Goal: Information Seeking & Learning: Learn about a topic

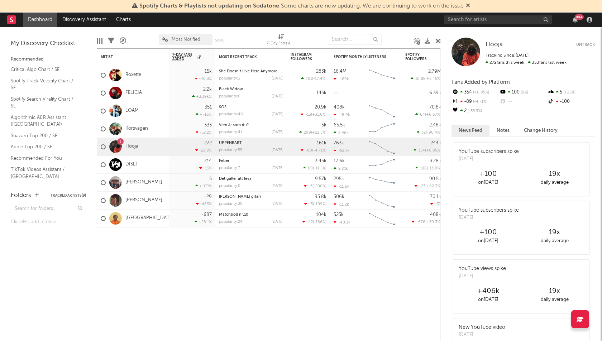
click at [137, 163] on link "DISET" at bounding box center [131, 165] width 13 height 6
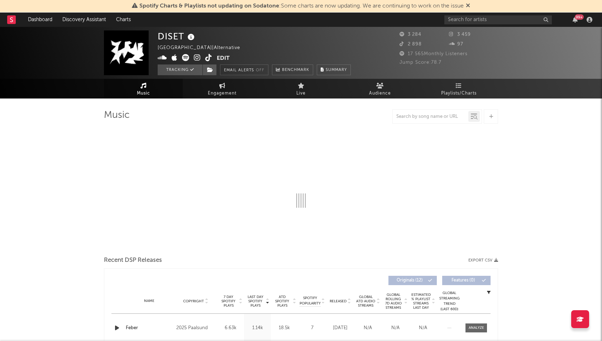
select select "6m"
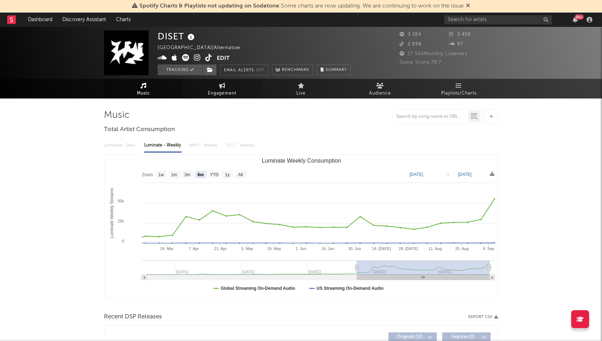
click at [206, 88] on link "Engagement" at bounding box center [222, 89] width 79 height 20
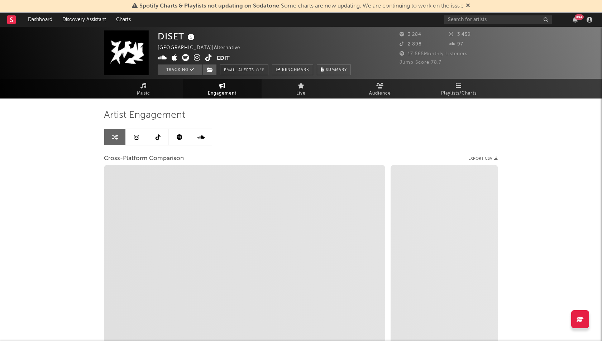
select select "1w"
select select "1m"
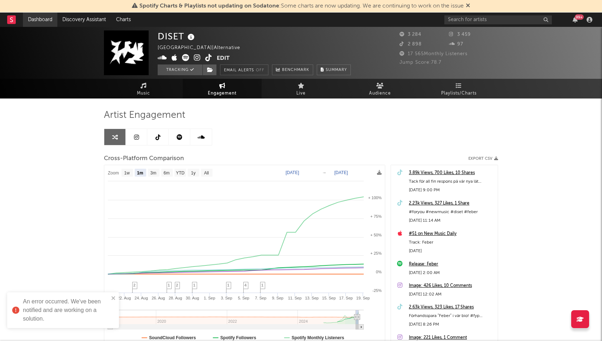
click at [43, 16] on link "Dashboard" at bounding box center [40, 20] width 34 height 14
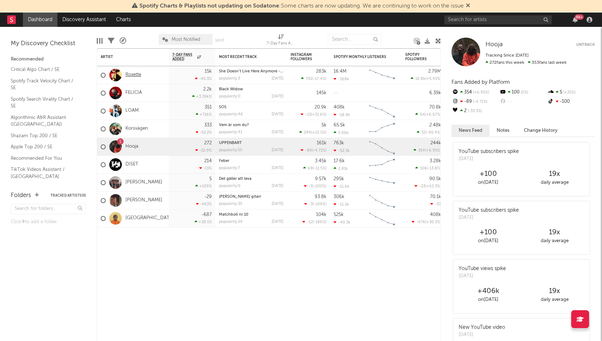
click at [131, 75] on link "Roxette" at bounding box center [133, 75] width 16 height 6
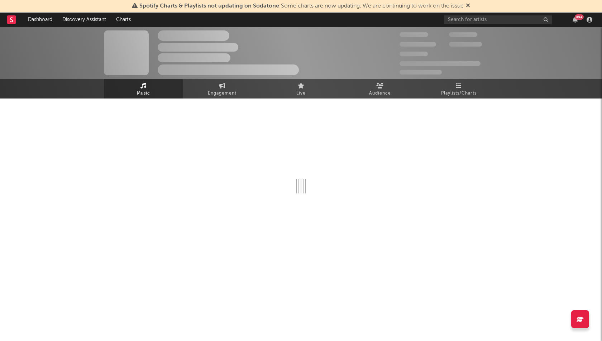
select select "6m"
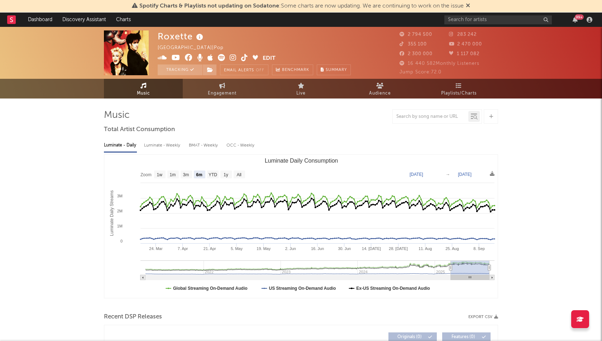
click at [232, 87] on link "Engagement" at bounding box center [222, 89] width 79 height 20
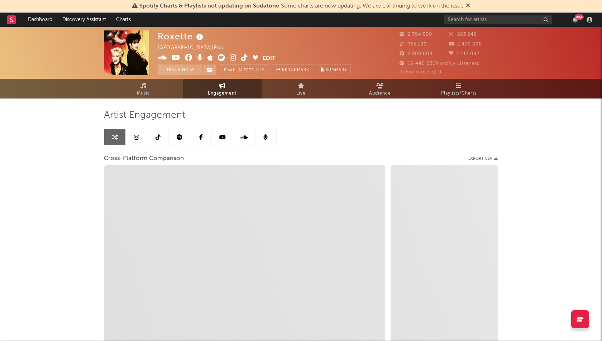
select select "1w"
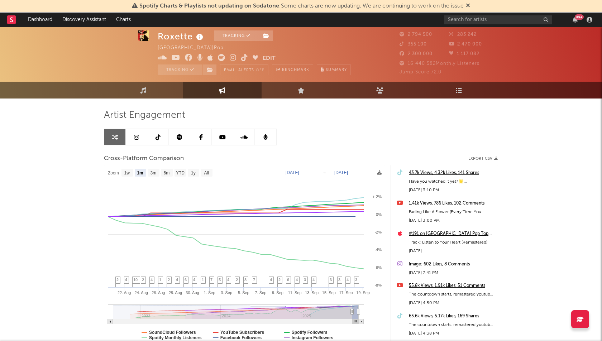
scroll to position [61, 0]
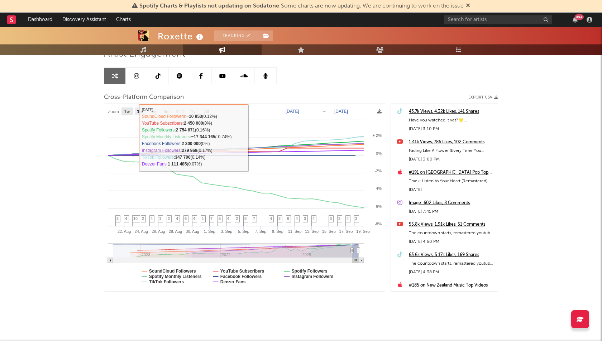
click at [122, 110] on rect at bounding box center [126, 111] width 11 height 8
select select "1w"
type input "[DATE]"
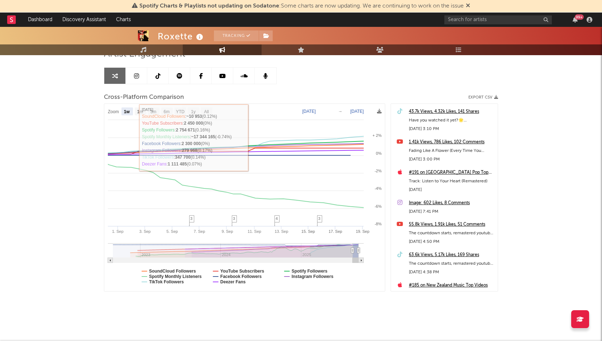
select select "1w"
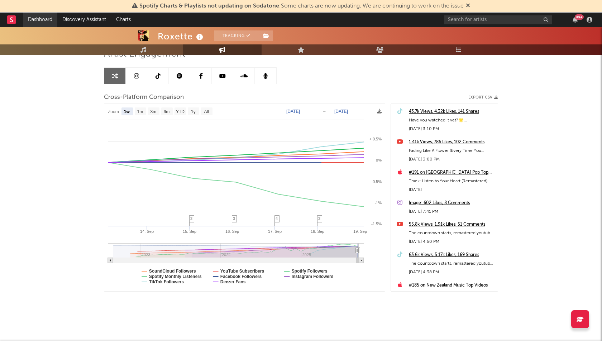
click at [35, 20] on link "Dashboard" at bounding box center [40, 20] width 34 height 14
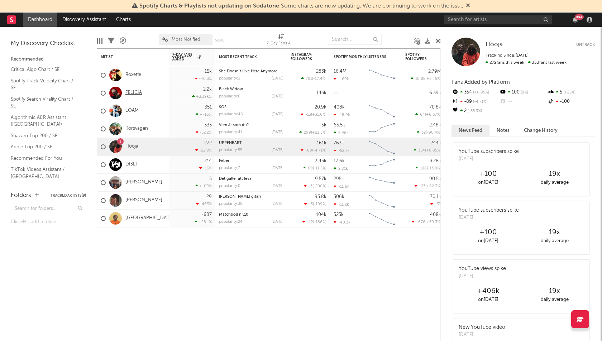
click at [131, 90] on link "FELICIA" at bounding box center [133, 93] width 16 height 6
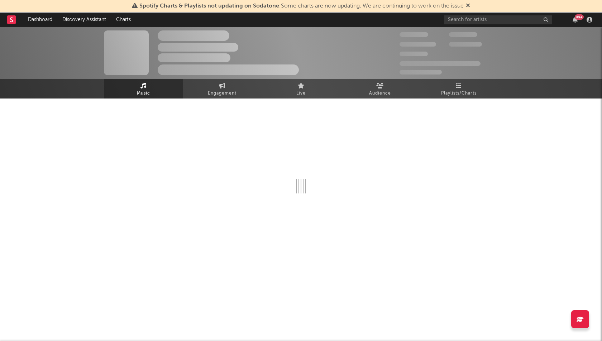
select select "1w"
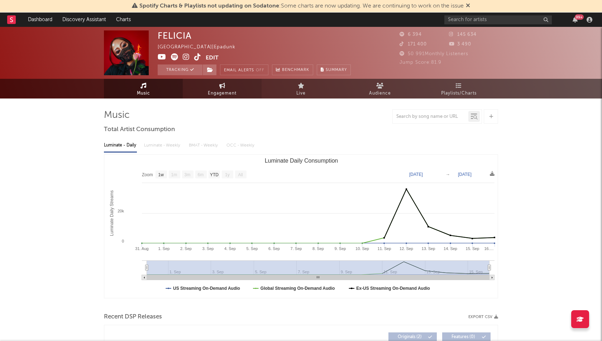
click at [238, 95] on link "Engagement" at bounding box center [222, 89] width 79 height 20
select select "1w"
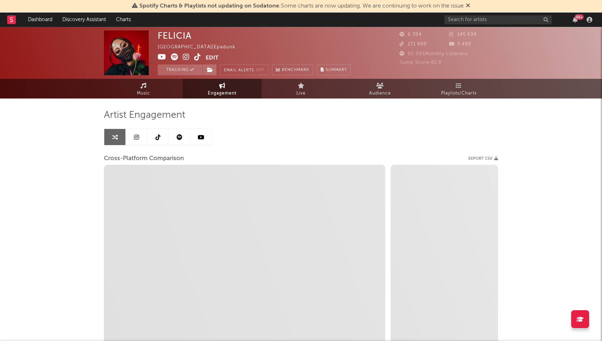
select select "1m"
